Goal: Information Seeking & Learning: Learn about a topic

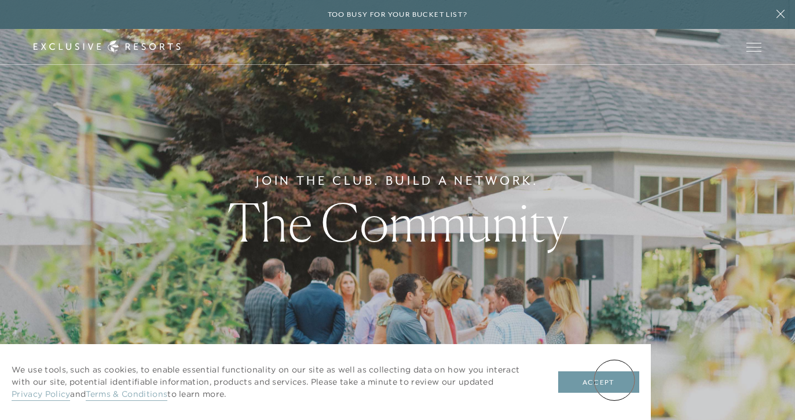
click at [614, 380] on button "Accept" at bounding box center [598, 382] width 81 height 22
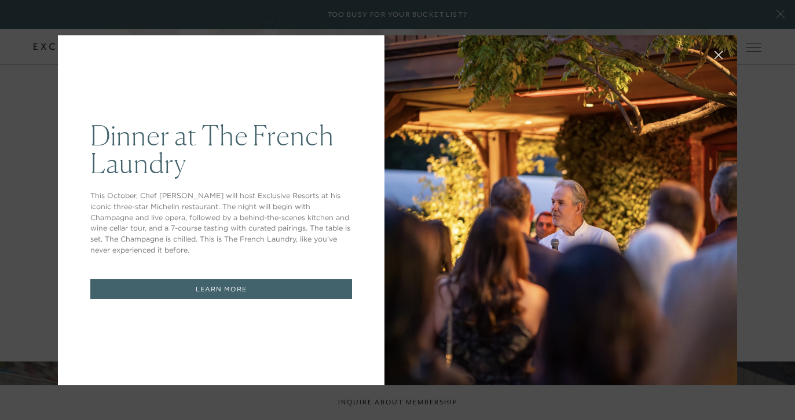
click at [232, 288] on link "LEARN MORE" at bounding box center [221, 289] width 262 height 20
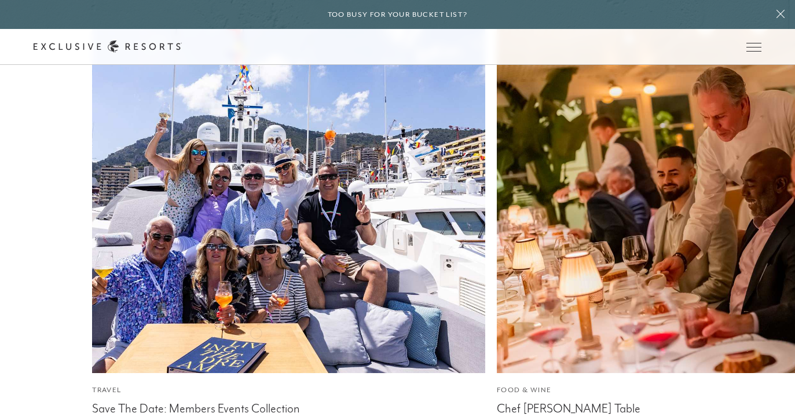
scroll to position [5678, 0]
